Goal: Transaction & Acquisition: Purchase product/service

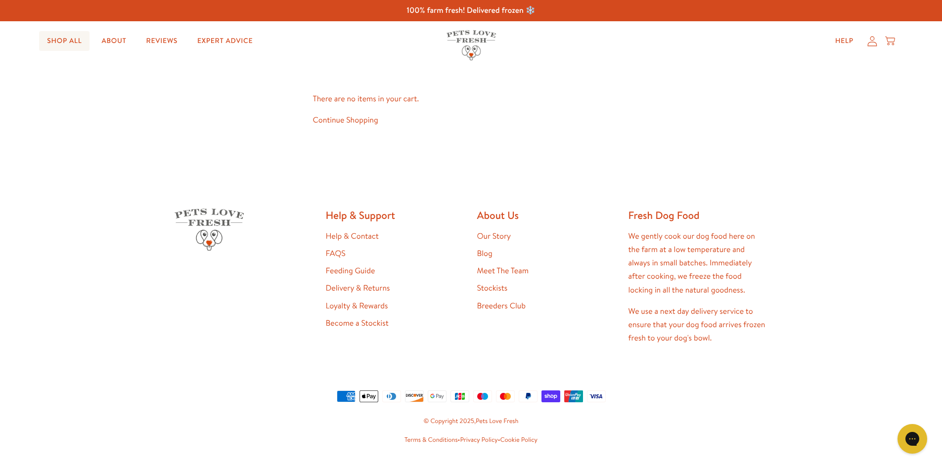
click at [67, 40] on link "Shop All" at bounding box center [64, 41] width 50 height 20
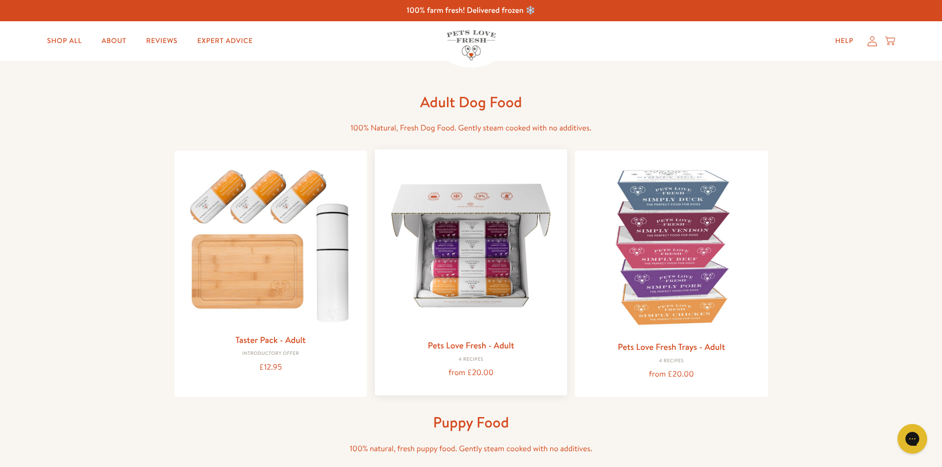
click at [461, 267] on img at bounding box center [471, 245] width 177 height 177
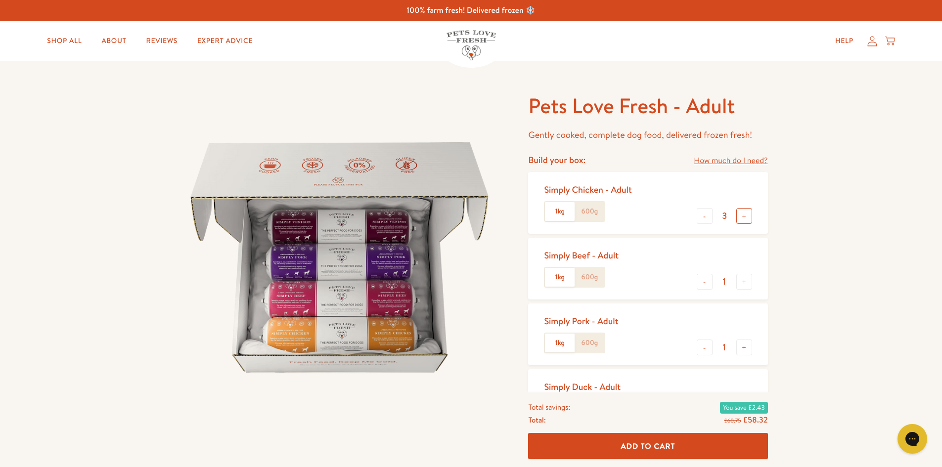
click at [746, 218] on button "+" at bounding box center [744, 216] width 16 height 16
type input "5"
click at [703, 281] on button "-" at bounding box center [705, 282] width 16 height 16
type input "0"
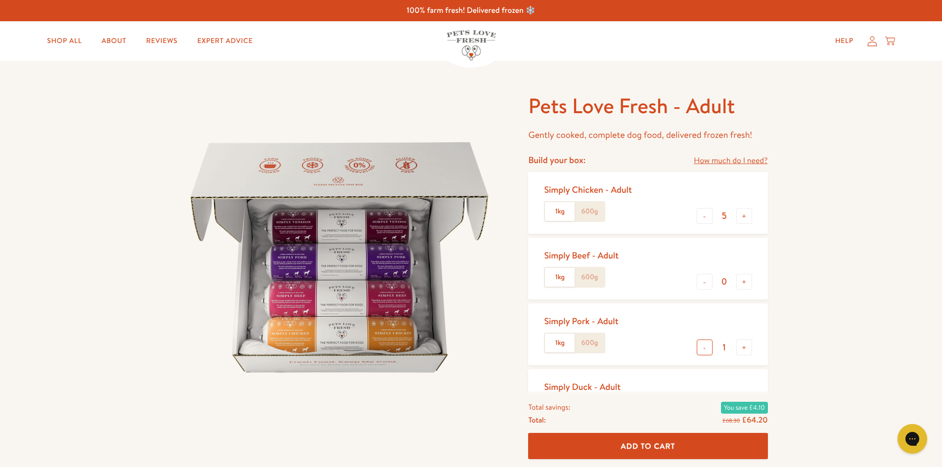
click at [702, 346] on button "-" at bounding box center [705, 348] width 16 height 16
type input "0"
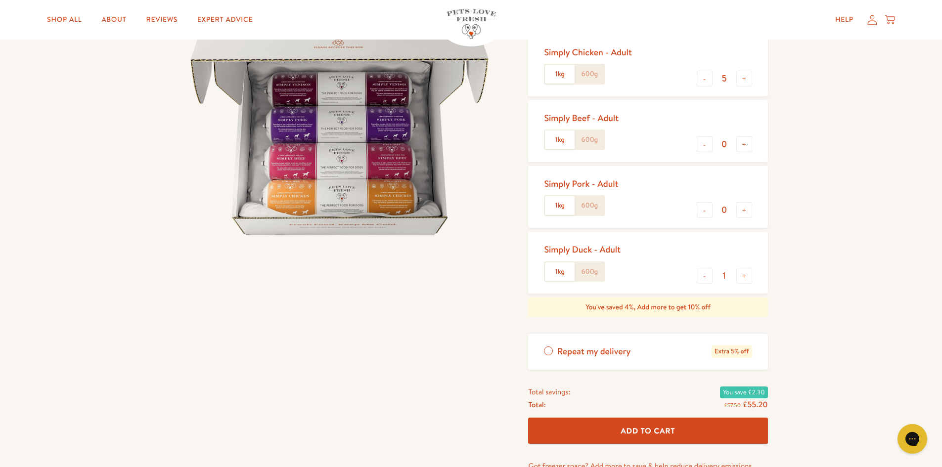
scroll to position [148, 0]
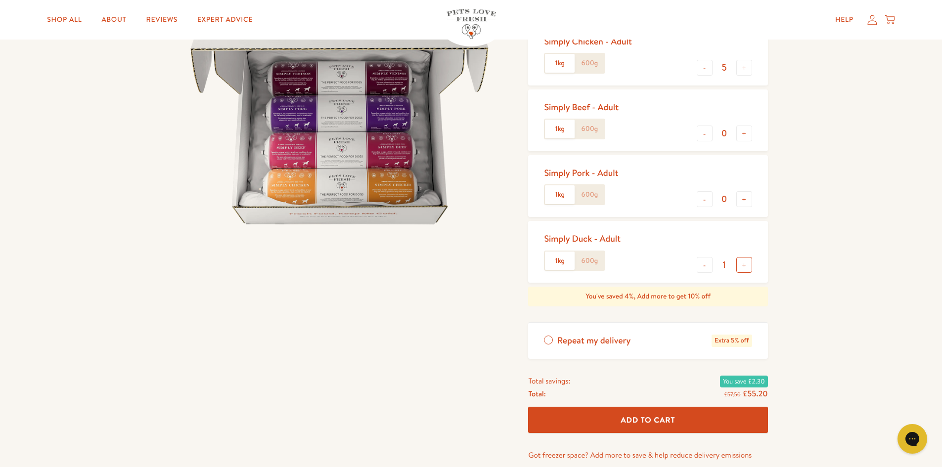
click at [746, 264] on button "+" at bounding box center [744, 265] width 16 height 16
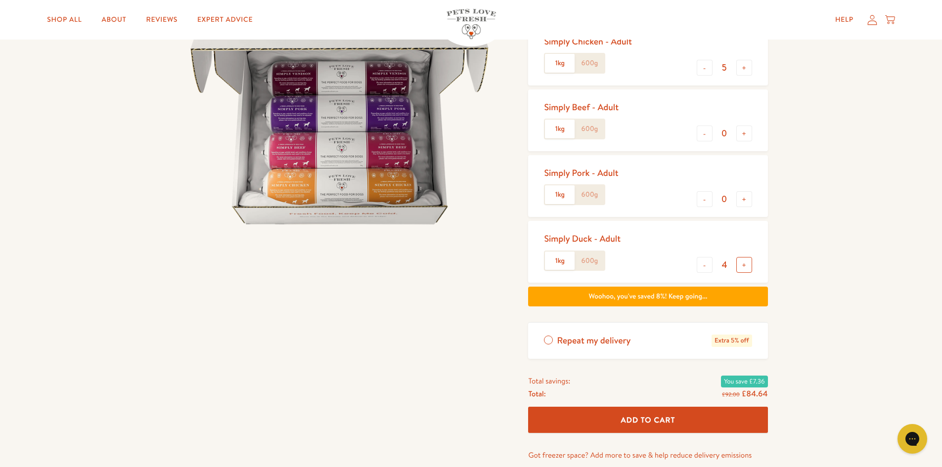
click at [746, 264] on button "+" at bounding box center [744, 265] width 16 height 16
type input "5"
click at [851, 268] on div "Pets Love Fresh - Adult Gently cooked, complete dog food, delivered frozen fres…" at bounding box center [471, 224] width 942 height 624
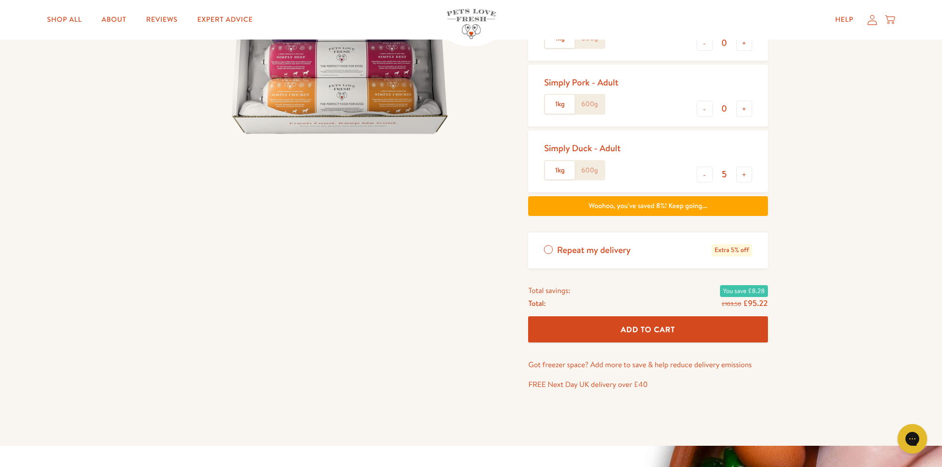
scroll to position [247, 0]
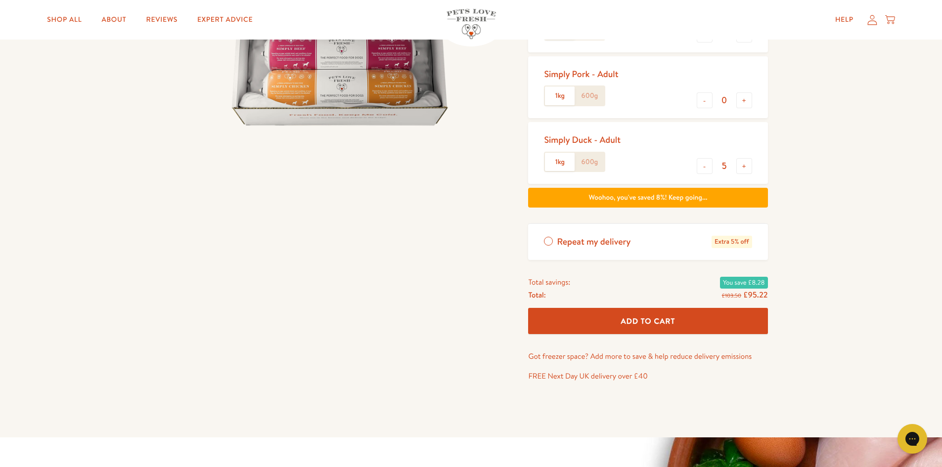
click at [666, 321] on span "Add To Cart" at bounding box center [648, 321] width 54 height 10
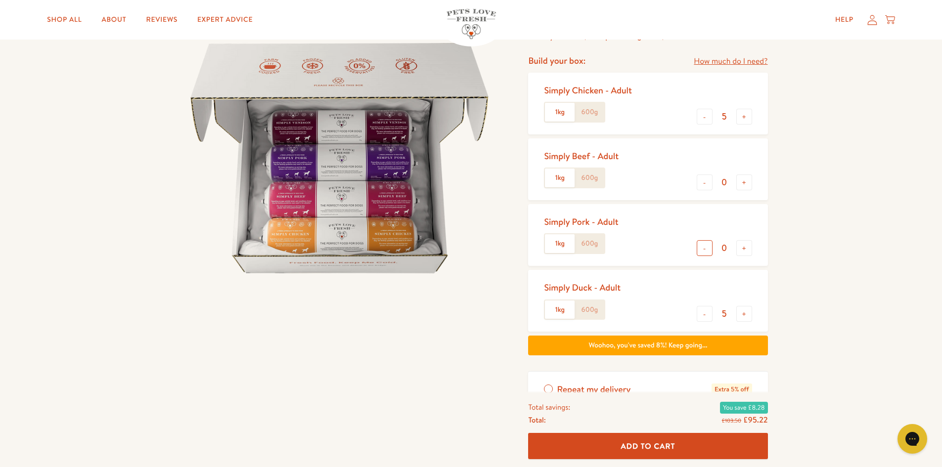
scroll to position [99, 0]
click at [742, 117] on button "+" at bounding box center [744, 117] width 16 height 16
type input "6"
click at [749, 312] on button "+" at bounding box center [744, 315] width 16 height 16
type input "6"
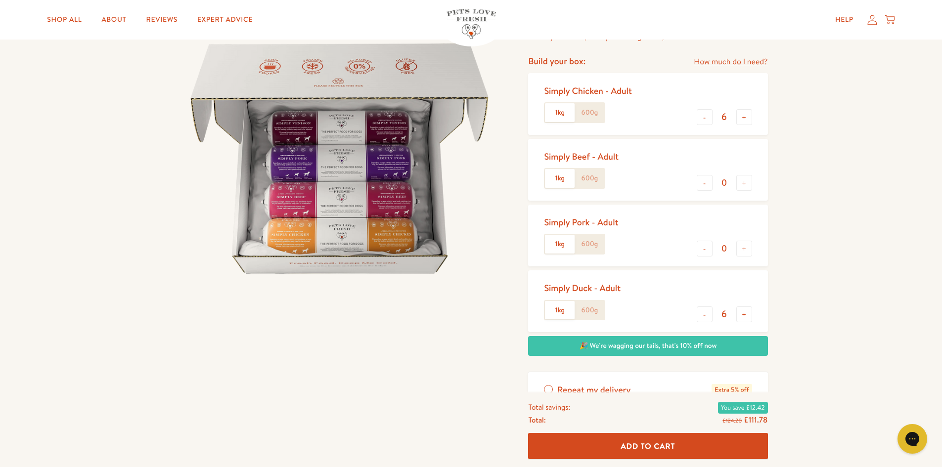
click at [831, 322] on div "Pets Love Fresh - Adult Gently cooked, complete dog food, delivered frozen fres…" at bounding box center [471, 274] width 942 height 624
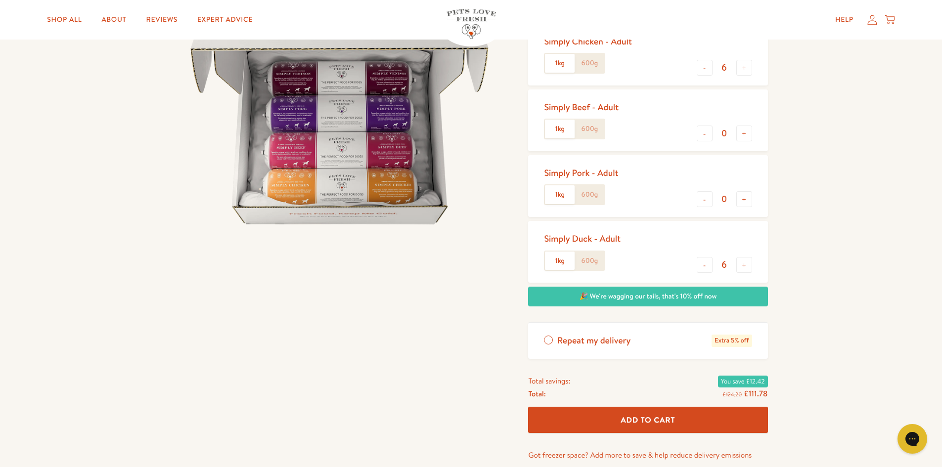
click at [666, 418] on span "Add To Cart" at bounding box center [648, 420] width 54 height 10
click at [891, 21] on icon at bounding box center [890, 18] width 10 height 6
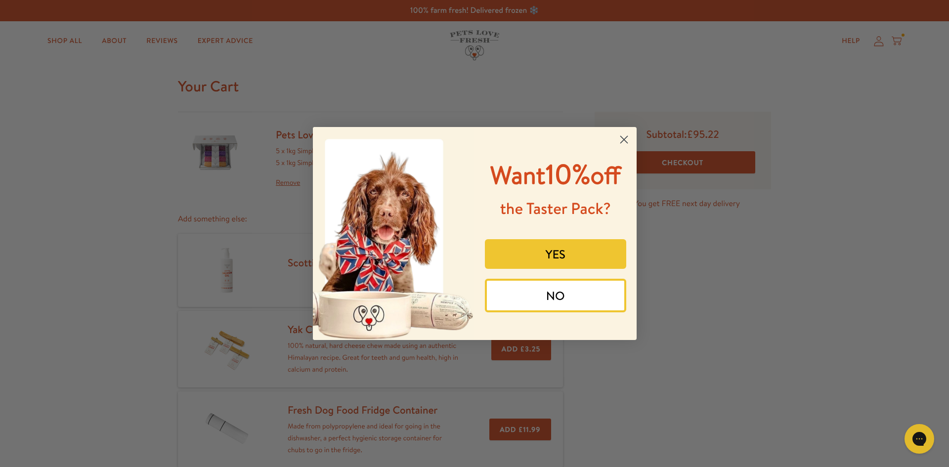
click at [619, 140] on circle "Close dialog" at bounding box center [624, 140] width 16 height 16
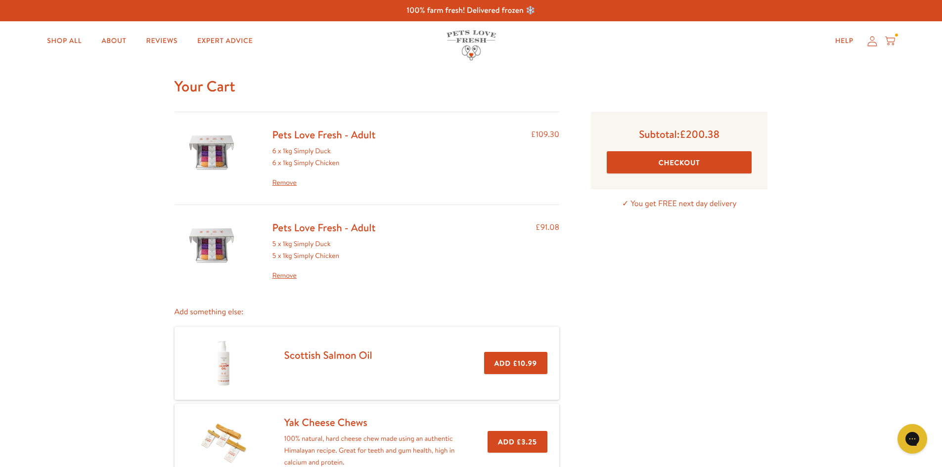
click at [275, 275] on link "Remove" at bounding box center [323, 276] width 103 height 12
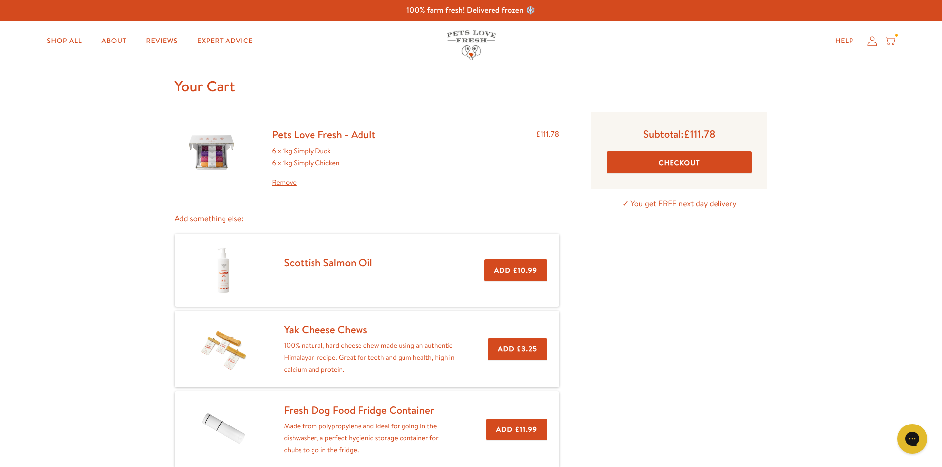
click at [281, 184] on link "Remove" at bounding box center [323, 183] width 103 height 12
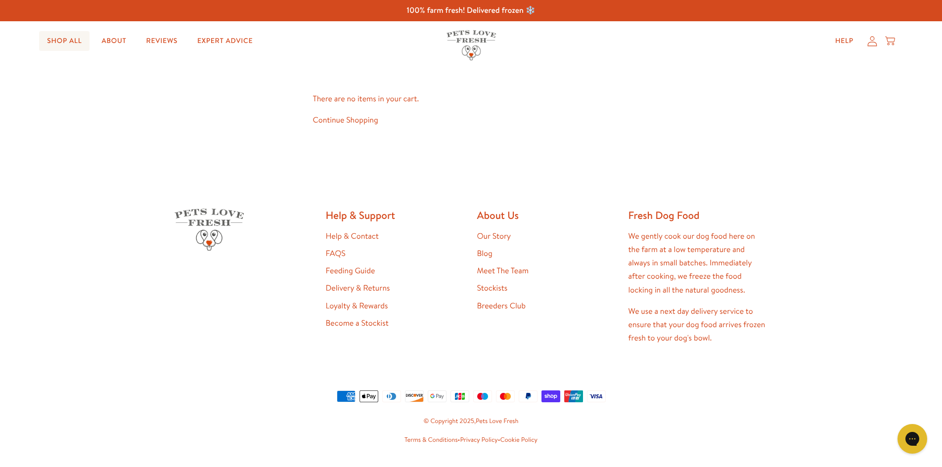
click at [72, 39] on link "Shop All" at bounding box center [64, 41] width 50 height 20
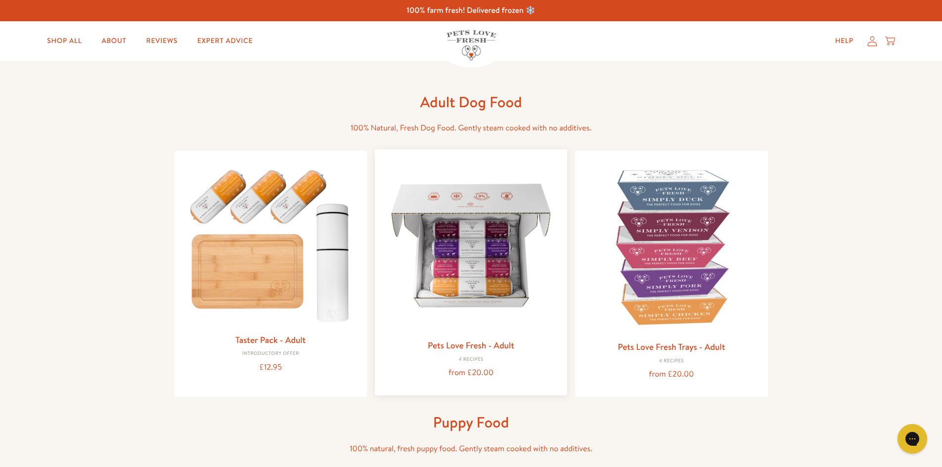
click at [455, 251] on img at bounding box center [471, 245] width 177 height 177
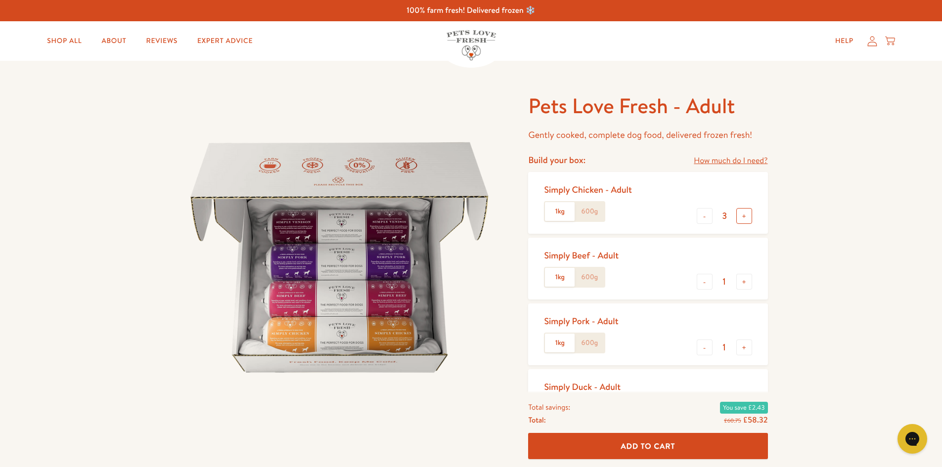
click at [746, 217] on button "+" at bounding box center [744, 216] width 16 height 16
type input "6"
click at [707, 282] on button "-" at bounding box center [705, 282] width 16 height 16
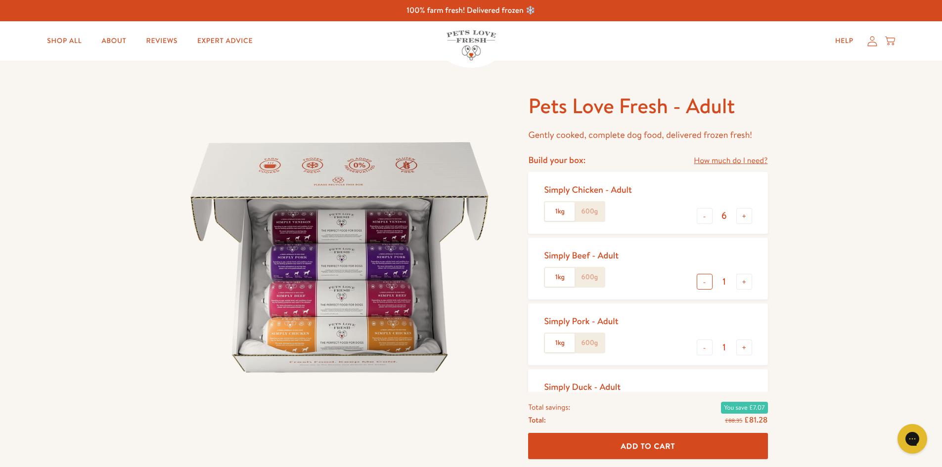
type input "0"
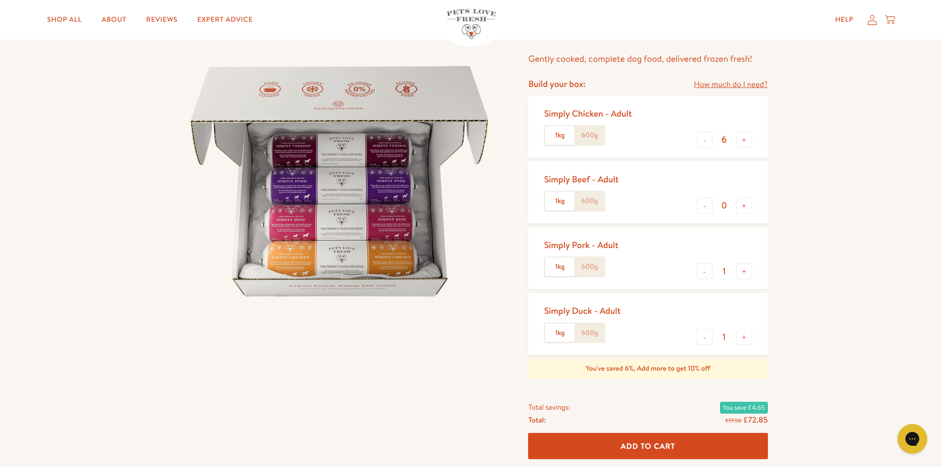
scroll to position [99, 0]
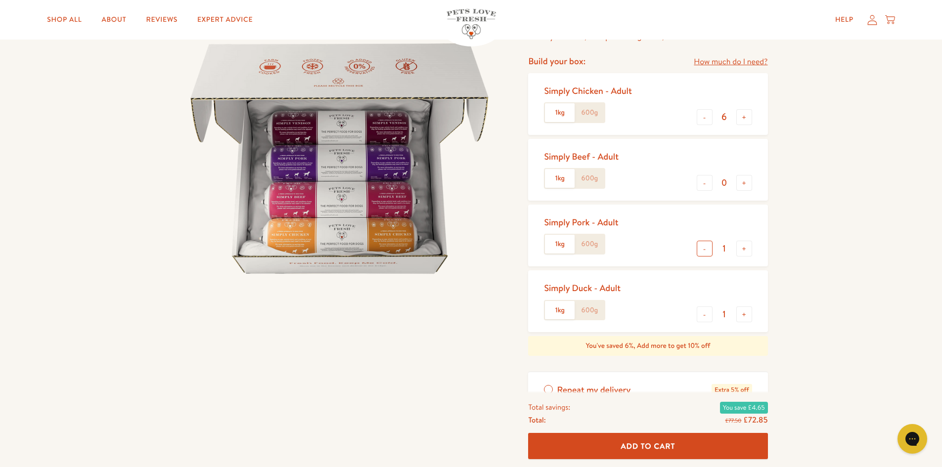
click at [701, 246] on button "-" at bounding box center [705, 249] width 16 height 16
type input "0"
click at [743, 314] on button "+" at bounding box center [744, 315] width 16 height 16
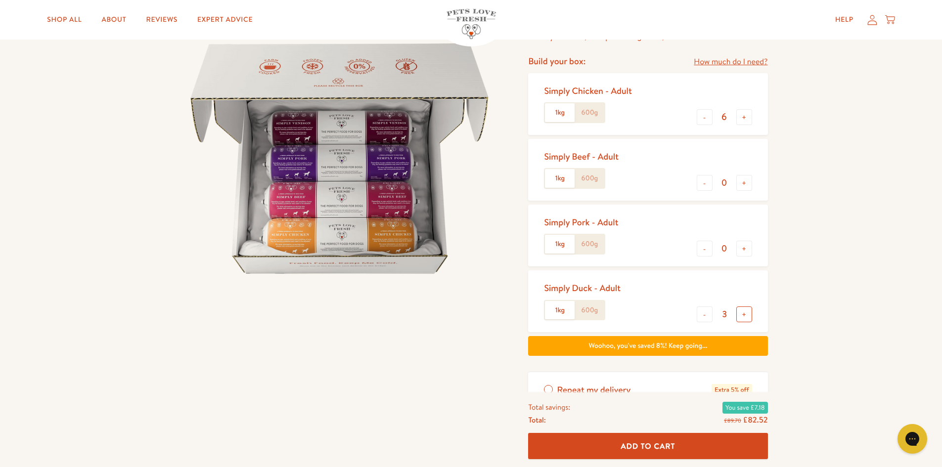
click at [743, 314] on button "+" at bounding box center [744, 315] width 16 height 16
type input "6"
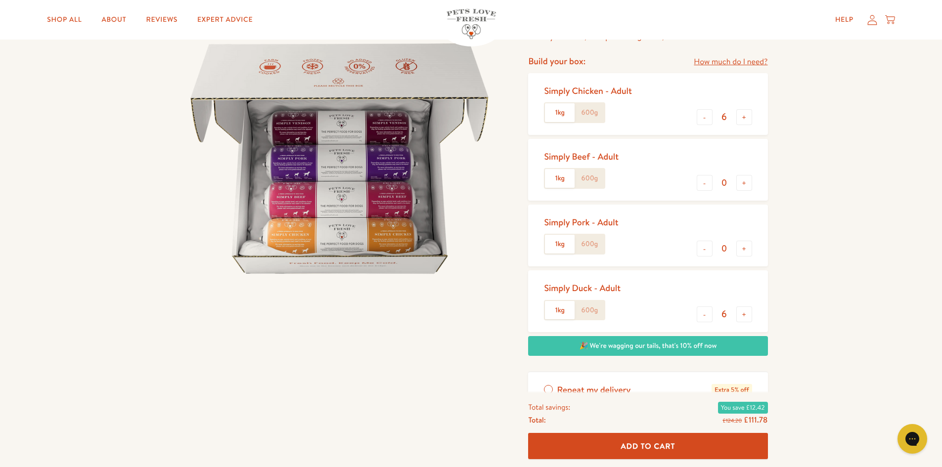
click at [646, 446] on span "Add To Cart" at bounding box center [648, 446] width 54 height 10
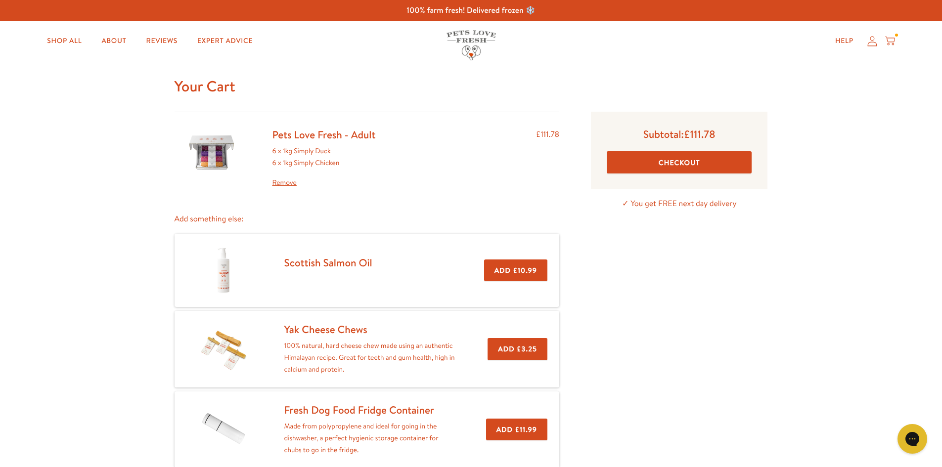
click at [683, 163] on button "Checkout" at bounding box center [679, 162] width 145 height 22
